Goal: Task Accomplishment & Management: Manage account settings

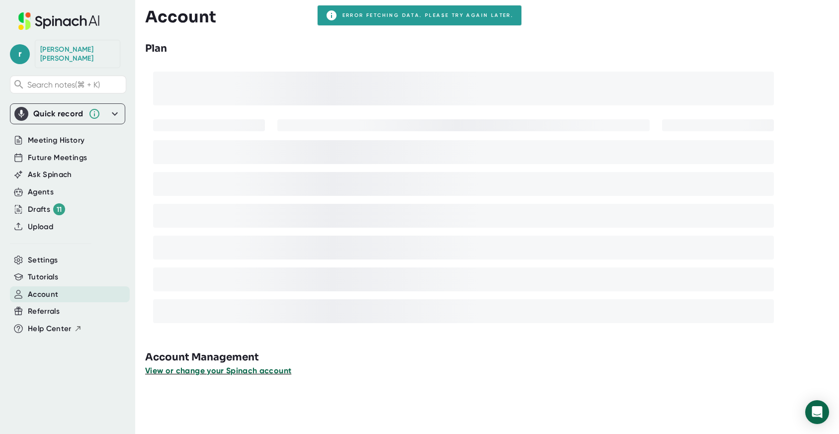
click at [215, 370] on span "View or change your Spinach account" at bounding box center [218, 370] width 146 height 9
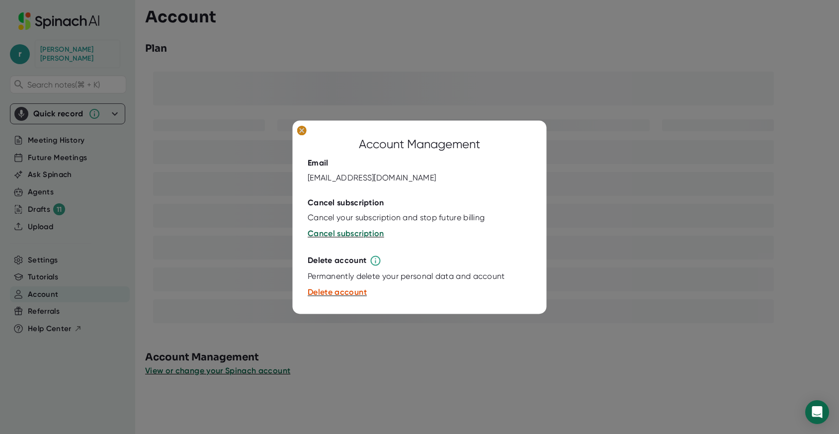
click at [301, 131] on icon at bounding box center [302, 130] width 4 height 4
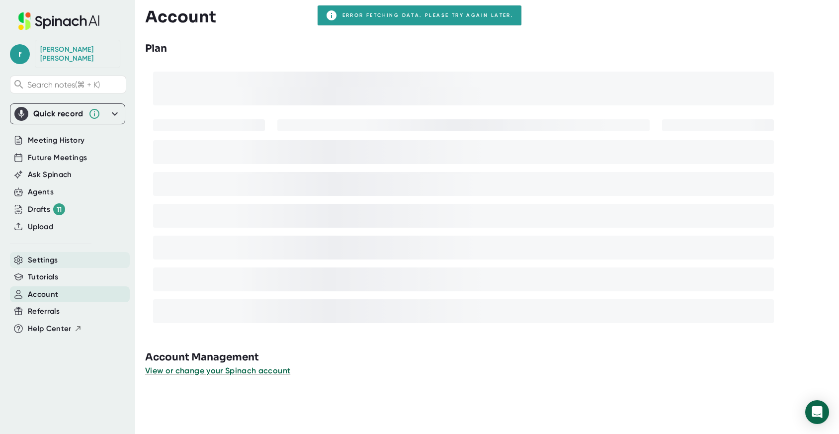
click at [74, 254] on div "Settings" at bounding box center [70, 260] width 120 height 16
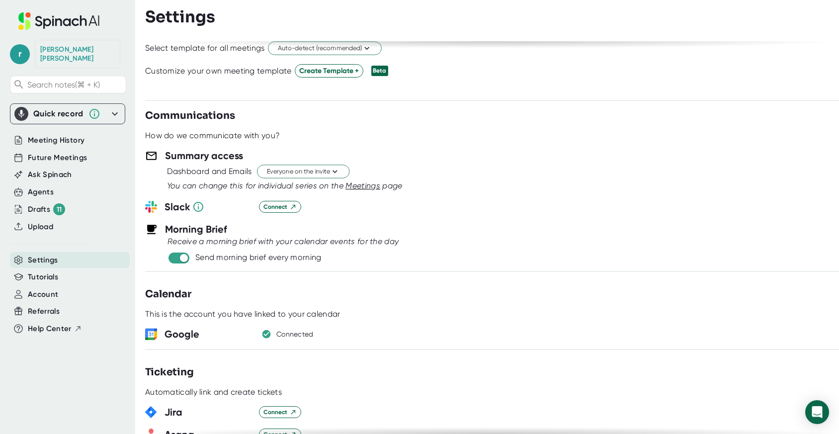
scroll to position [291, 0]
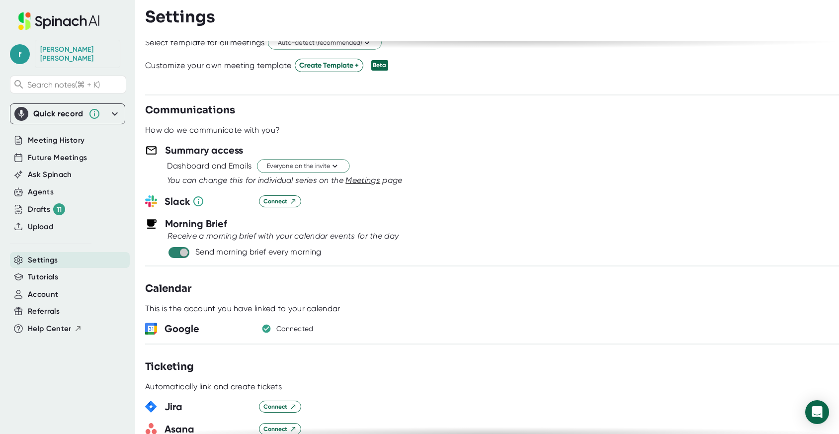
click at [190, 255] on input "checkbox" at bounding box center [183, 252] width 28 height 9
checkbox input "false"
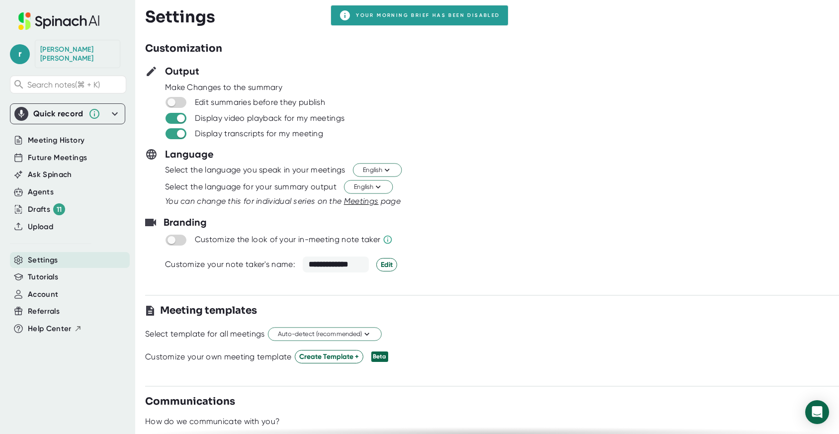
scroll to position [3, 0]
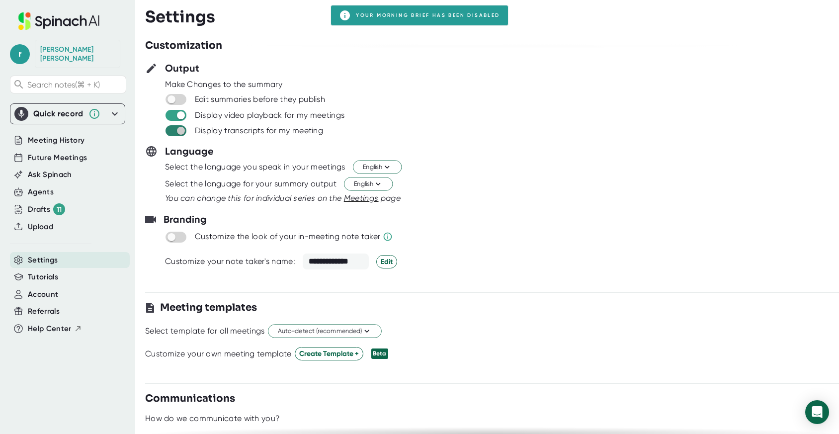
click at [183, 135] on input "checkbox" at bounding box center [181, 130] width 28 height 9
checkbox input "true"
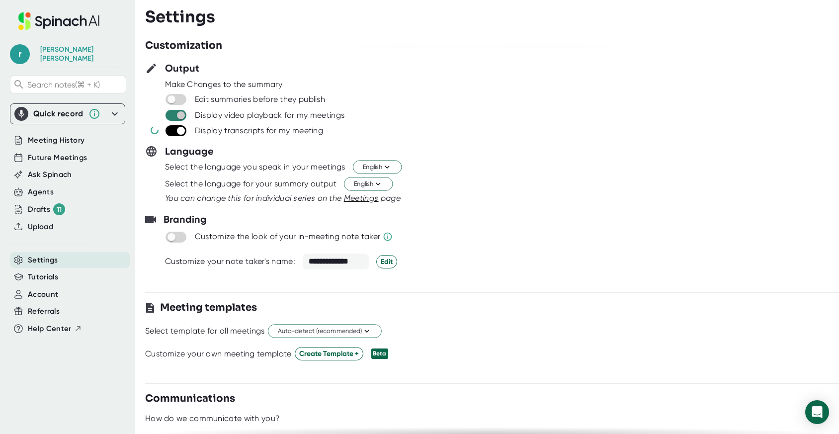
click at [183, 113] on input "checkbox" at bounding box center [181, 115] width 28 height 9
checkbox input "true"
checkbox input "false"
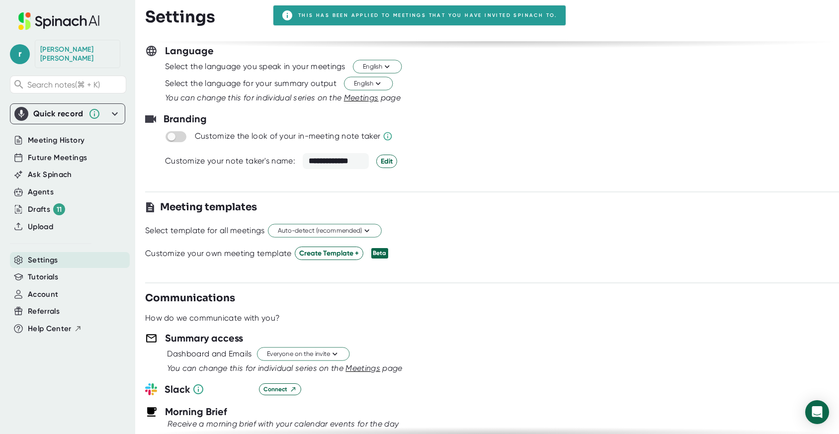
checkbox input "false"
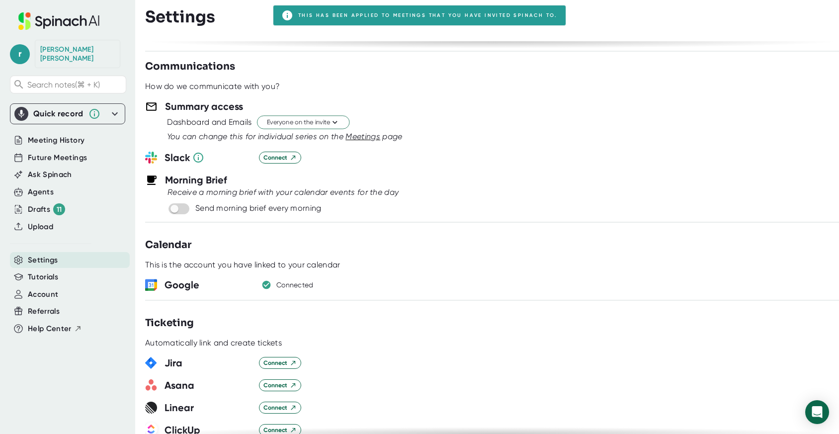
scroll to position [319, 0]
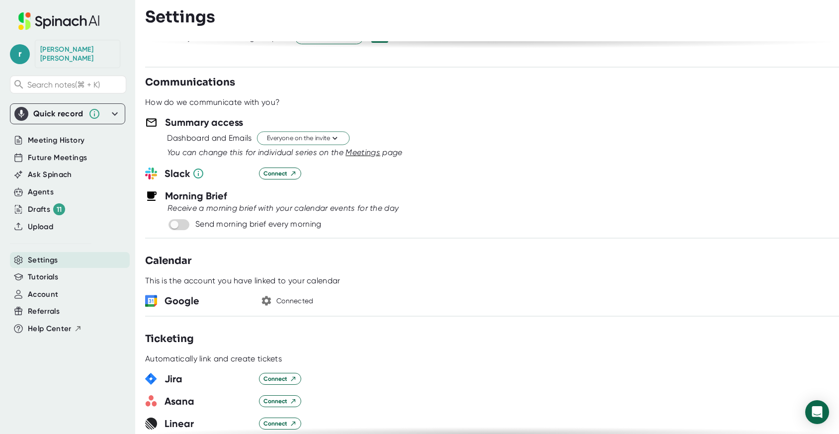
click at [267, 300] on icon "button" at bounding box center [266, 300] width 9 height 9
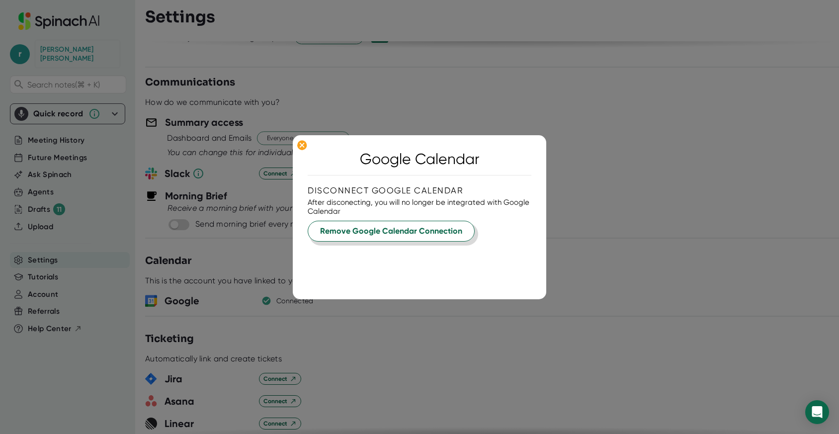
click at [332, 229] on span "Remove Google Calendar Connection" at bounding box center [391, 231] width 142 height 12
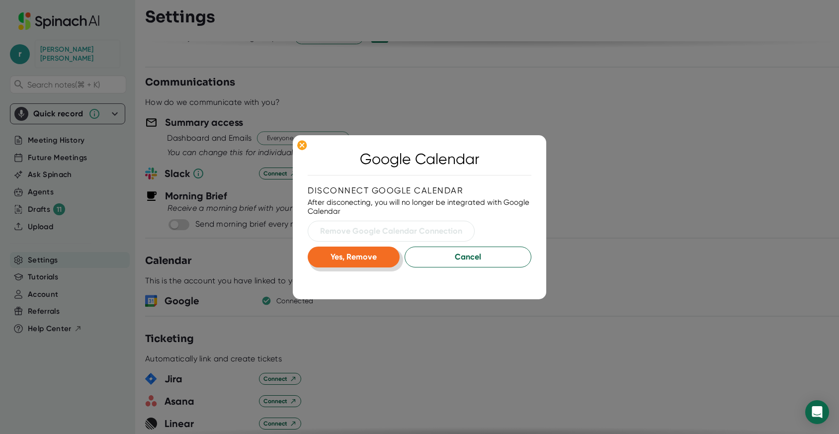
click at [376, 252] on button "Yes, Remove" at bounding box center [354, 257] width 92 height 21
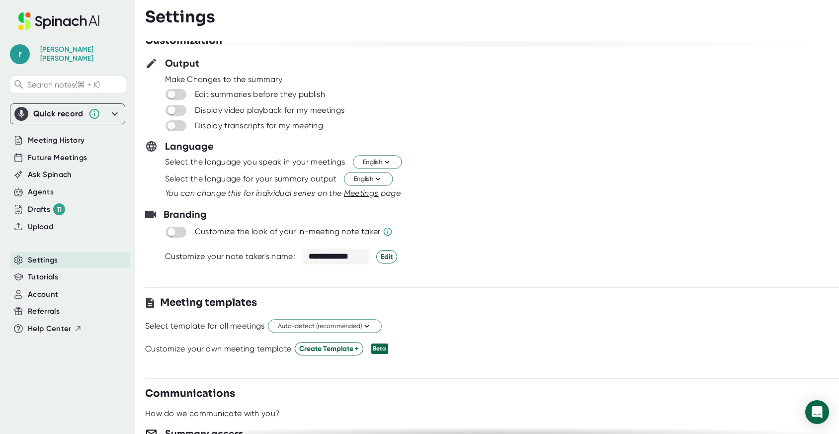
scroll to position [0, 0]
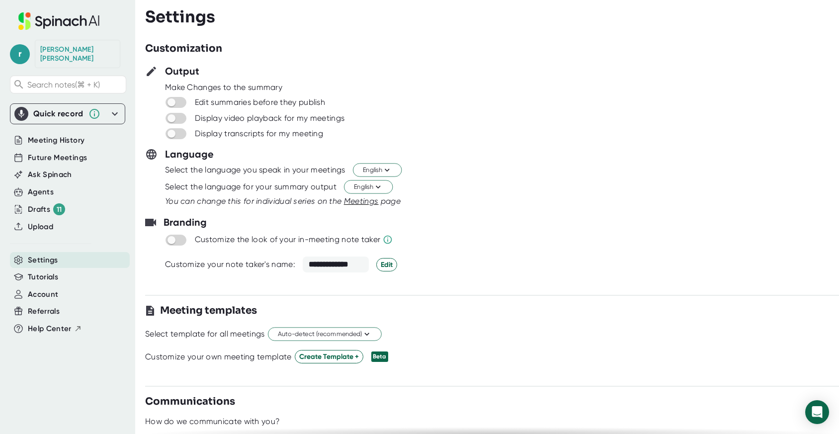
click at [70, 253] on div "Settings" at bounding box center [70, 260] width 120 height 16
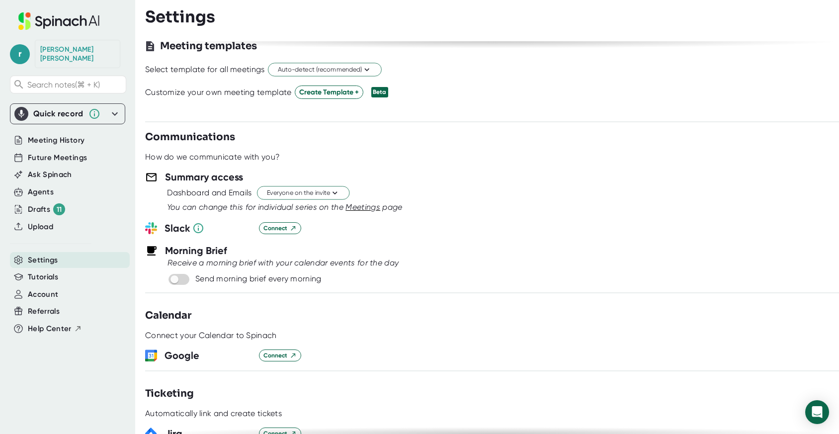
scroll to position [266, 0]
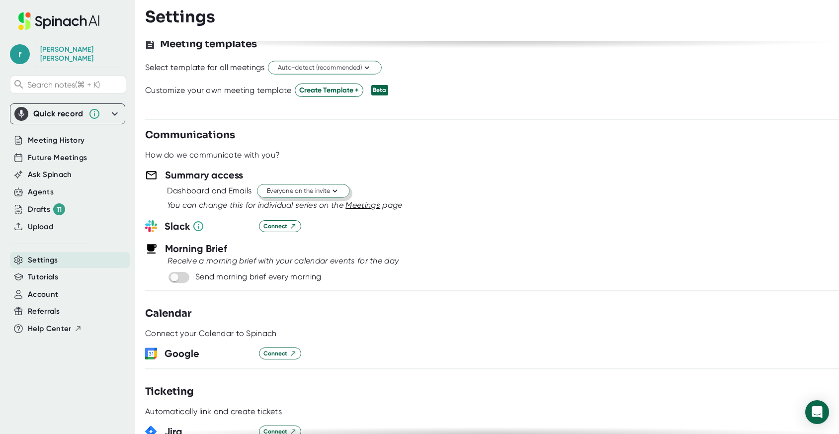
click at [341, 188] on button "Everyone on the invite" at bounding box center [303, 190] width 92 height 13
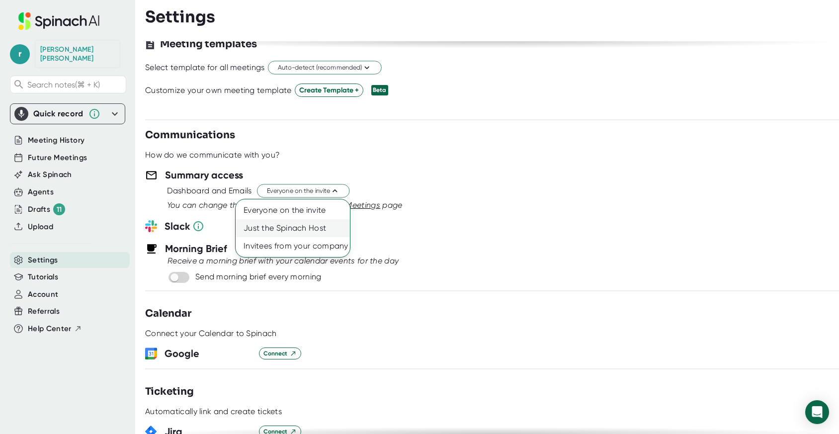
click at [328, 223] on div "Just the Spinach Host" at bounding box center [293, 228] width 114 height 18
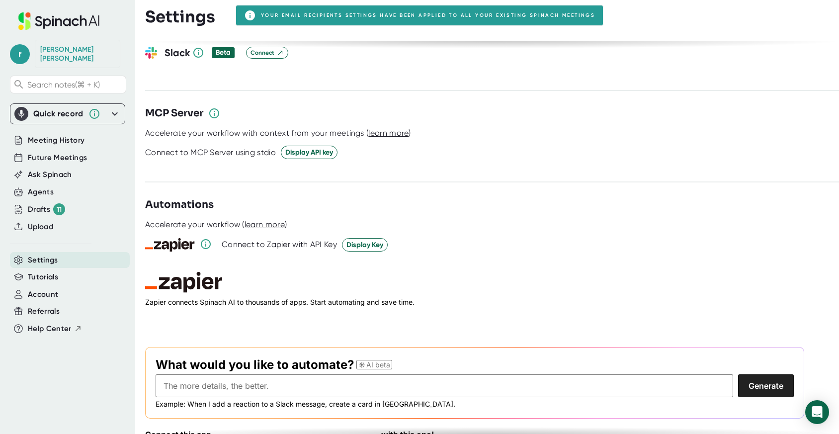
scroll to position [1271, 0]
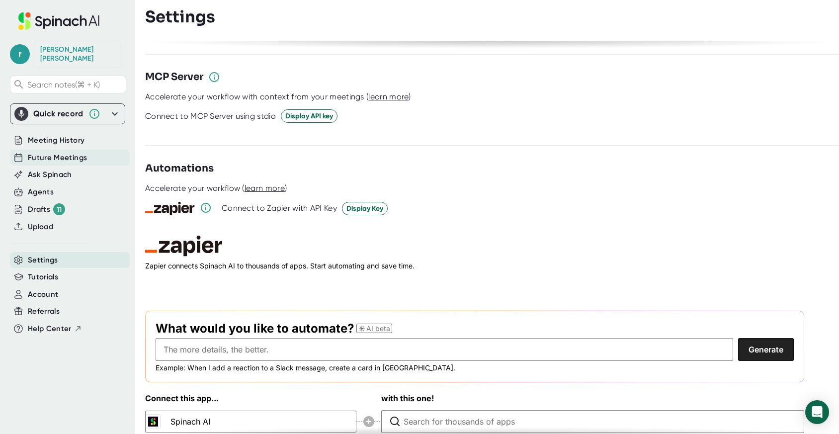
click at [81, 152] on span "Future Meetings" at bounding box center [57, 157] width 59 height 11
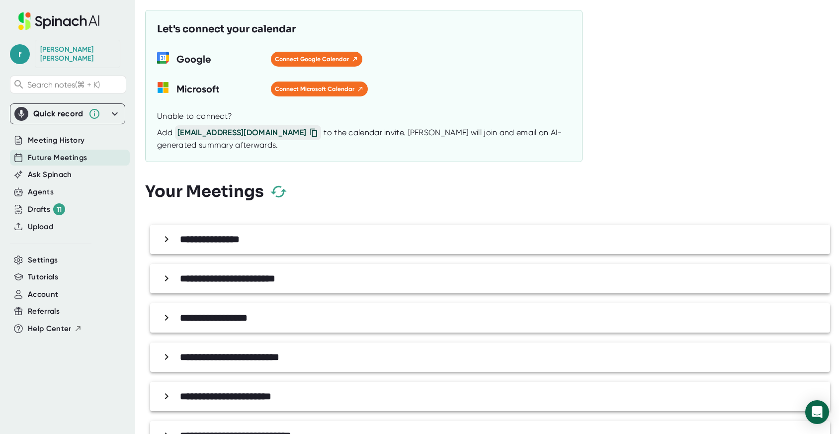
scroll to position [850, 0]
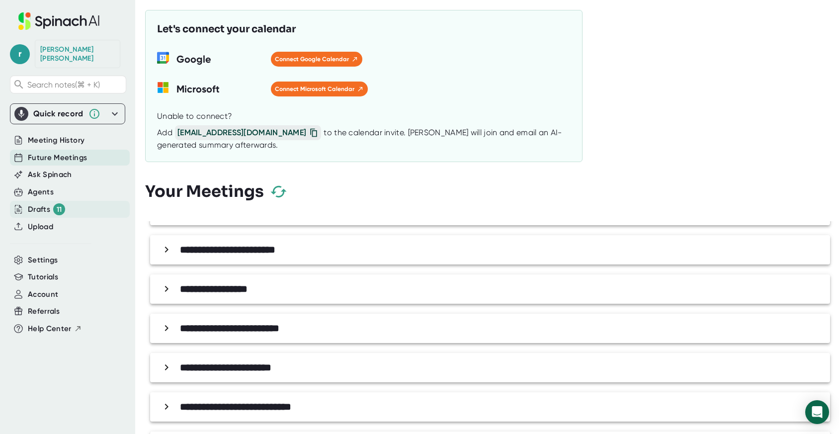
click at [58, 203] on div "11" at bounding box center [59, 209] width 12 height 12
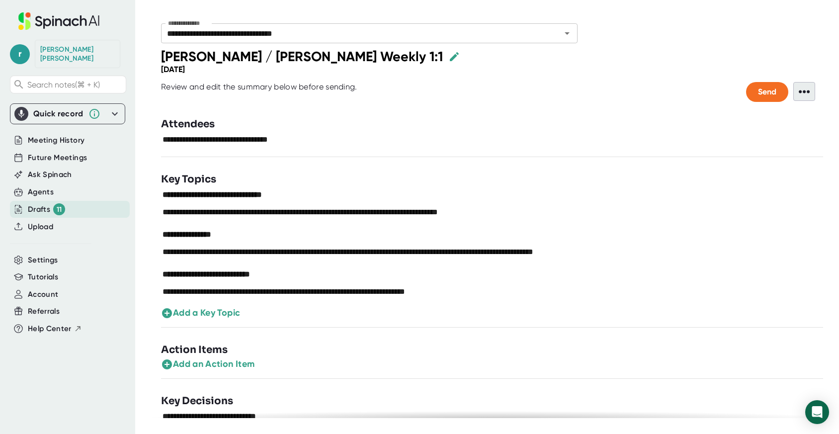
click at [804, 86] on span "•••" at bounding box center [804, 91] width 22 height 19
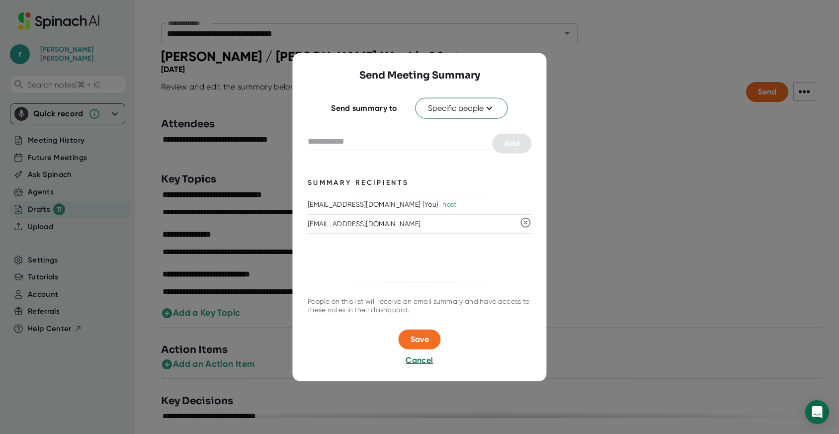
click at [576, 91] on div at bounding box center [419, 217] width 839 height 434
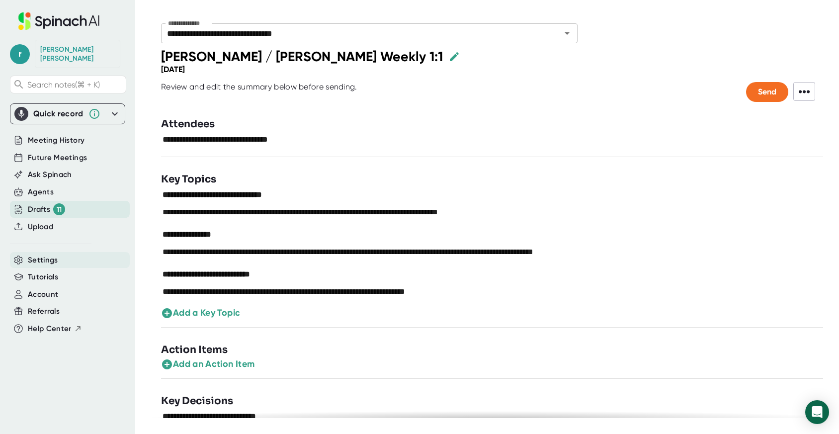
click at [52, 254] on span "Settings" at bounding box center [43, 259] width 30 height 11
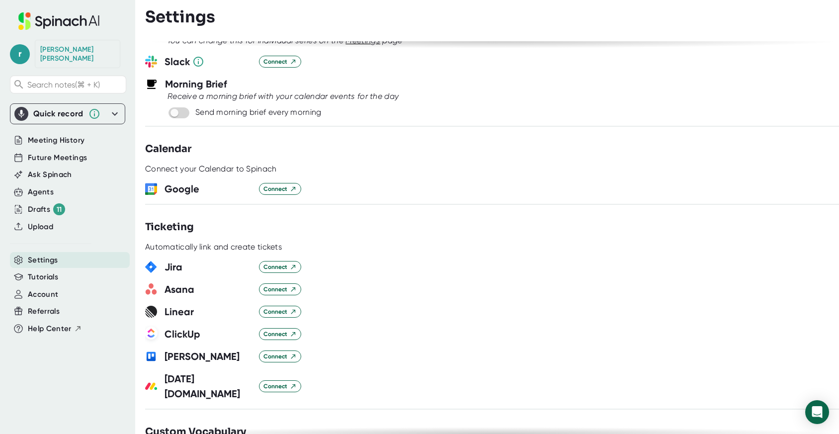
scroll to position [440, 0]
